Goal: Find contact information: Find contact information

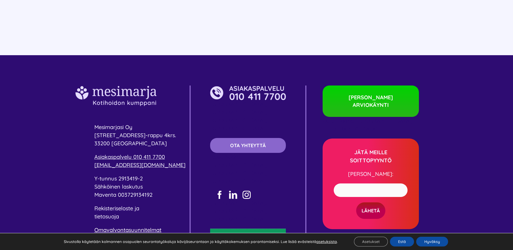
scroll to position [1108, 0]
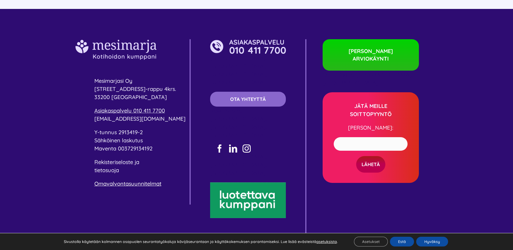
click at [139, 119] on link "[EMAIL_ADDRESS][DOMAIN_NAME]" at bounding box center [139, 118] width 91 height 7
click at [146, 117] on p "Asiakaspalvelu 010 411 7700 [EMAIL_ADDRESS][DOMAIN_NAME]" at bounding box center [141, 114] width 95 height 16
drag, startPoint x: 146, startPoint y: 117, endPoint x: 99, endPoint y: 119, distance: 46.5
click at [99, 119] on p "Asiakaspalvelu 010 411 7700 [EMAIL_ADDRESS][DOMAIN_NAME]" at bounding box center [141, 114] width 95 height 16
copy div "[EMAIL_ADDRESS][DOMAIN_NAME]"
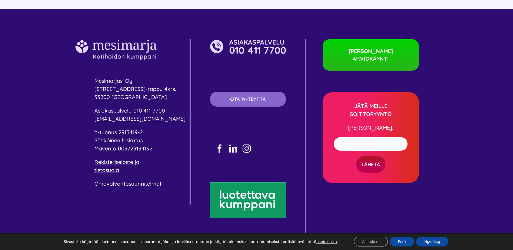
click at [50, 97] on div "Mesimarjasi Oy [STREET_ADDRESS]-rappu 4krs. 33200 [GEOGRAPHIC_DATA] Asiakaspalv…" at bounding box center [256, 140] width 513 height 263
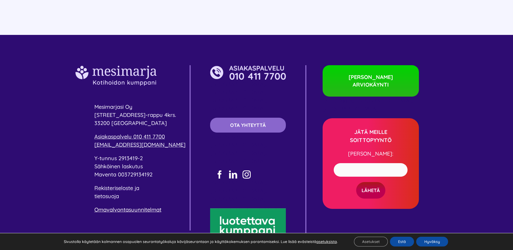
scroll to position [1059, 0]
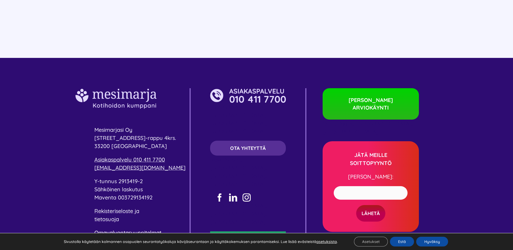
click at [247, 145] on span "OTA YHTEYTTÄ" at bounding box center [248, 148] width 36 height 6
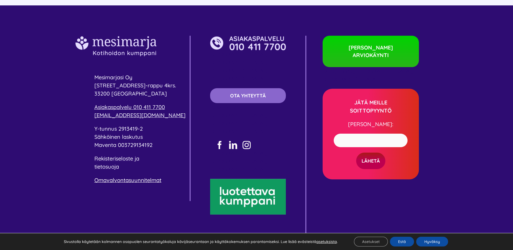
scroll to position [1113, 0]
